Goal: Find specific page/section: Find specific page/section

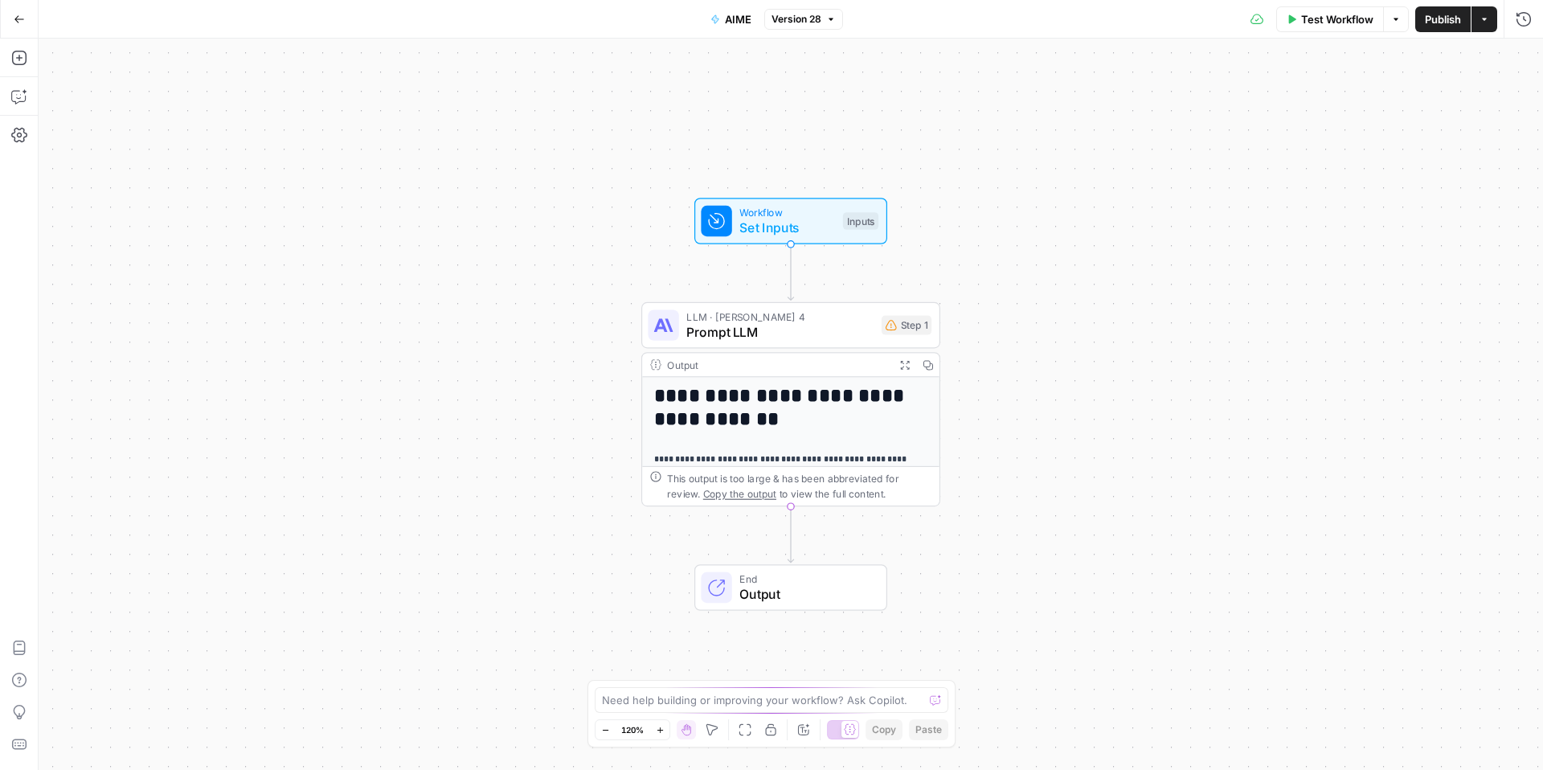
click at [737, 22] on span "AIME" at bounding box center [738, 19] width 27 height 16
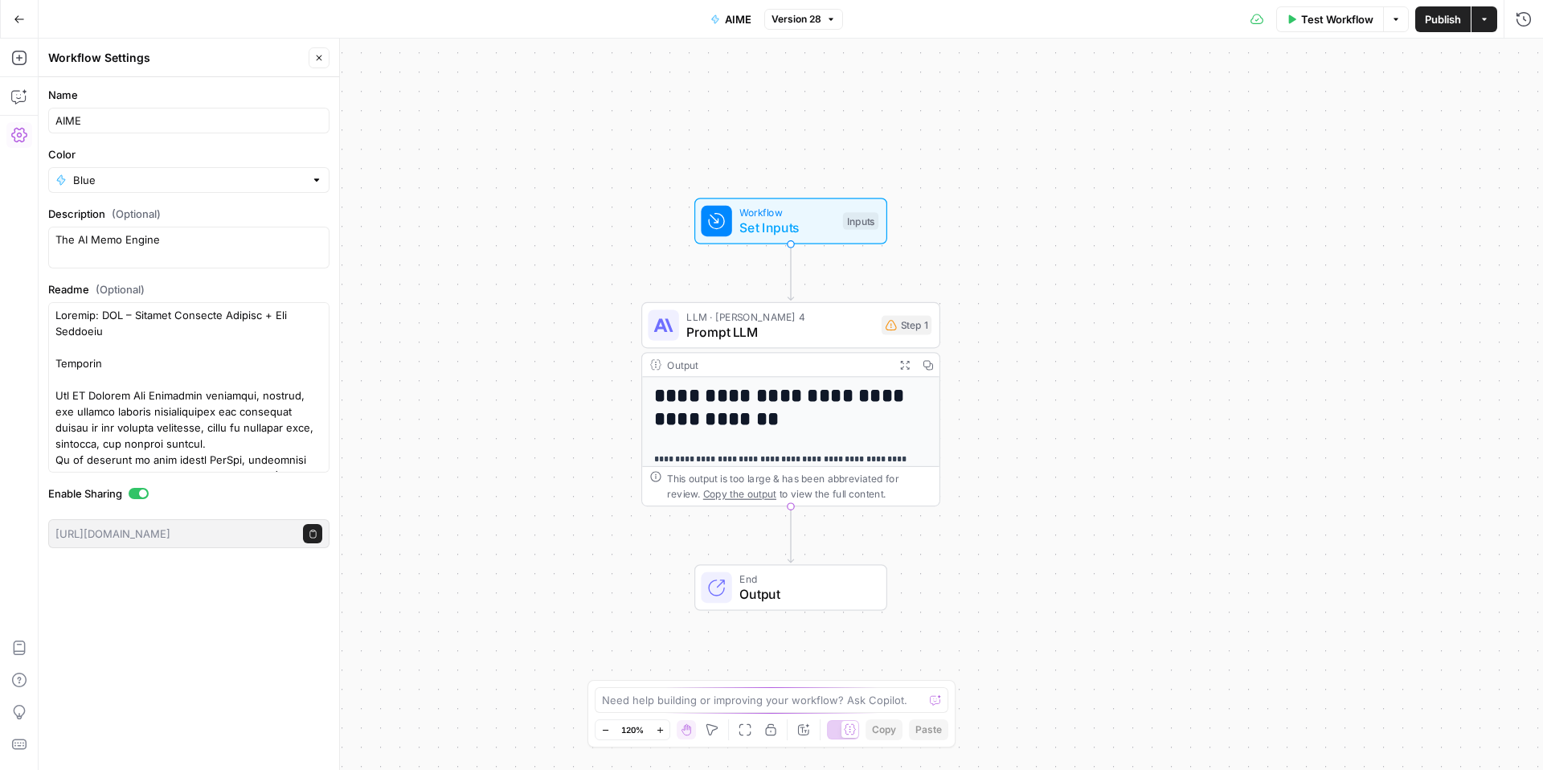
click at [21, 15] on icon "button" at bounding box center [19, 19] width 11 height 11
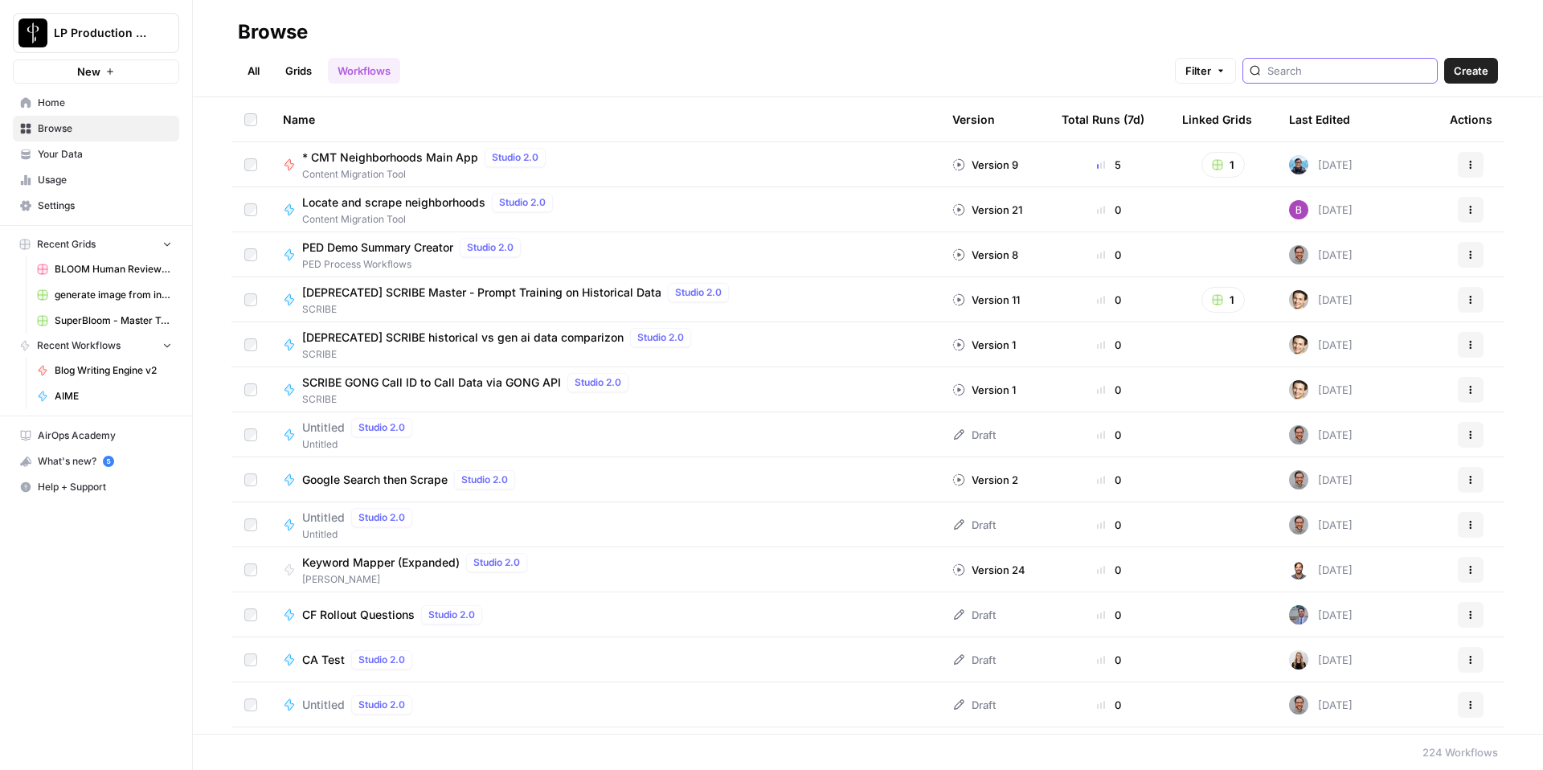
click at [1371, 71] on input "search" at bounding box center [1348, 71] width 163 height 16
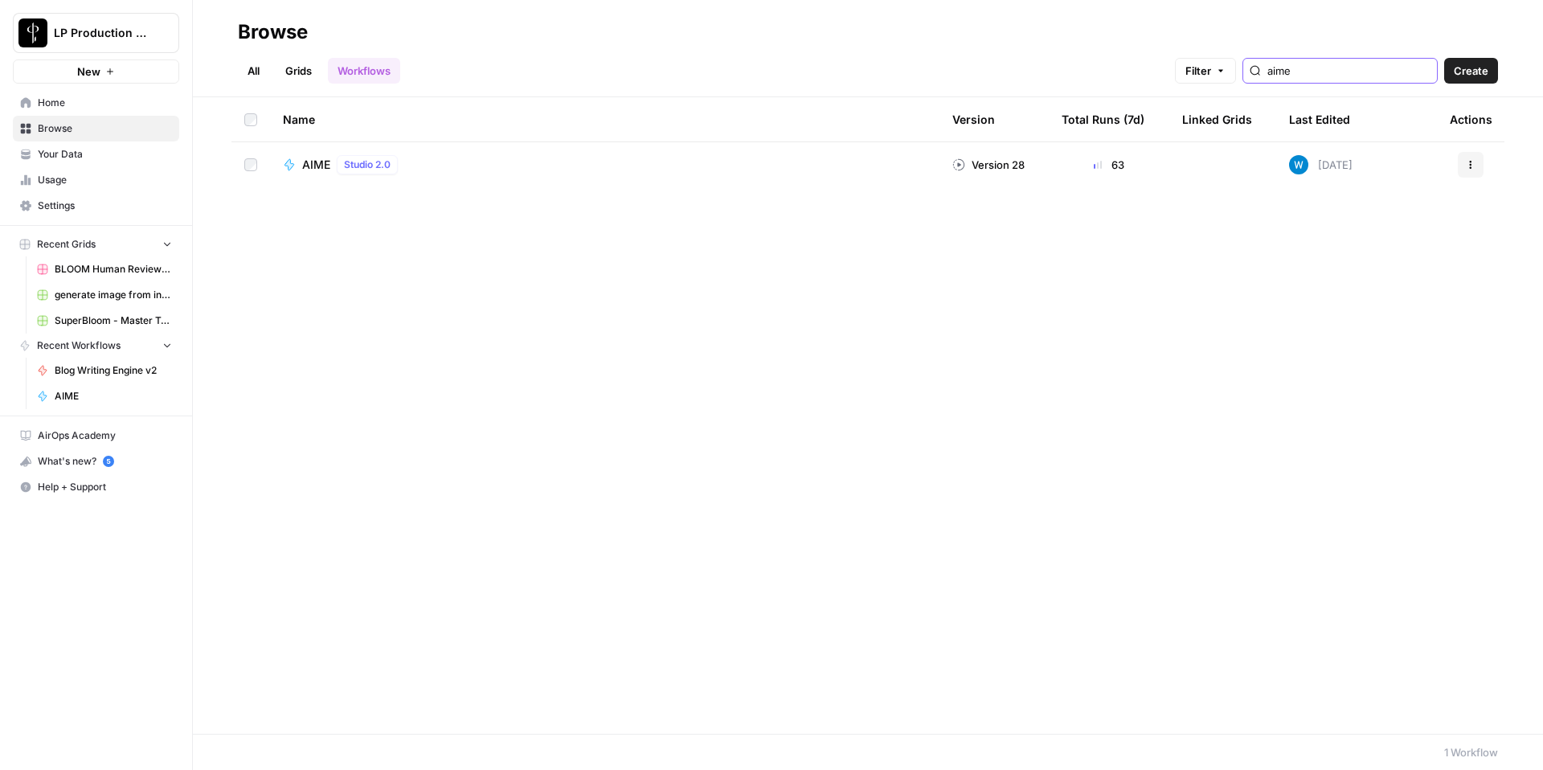
type input "aime"
click at [322, 163] on span "AIME" at bounding box center [316, 165] width 28 height 16
